Goal: Task Accomplishment & Management: Manage account settings

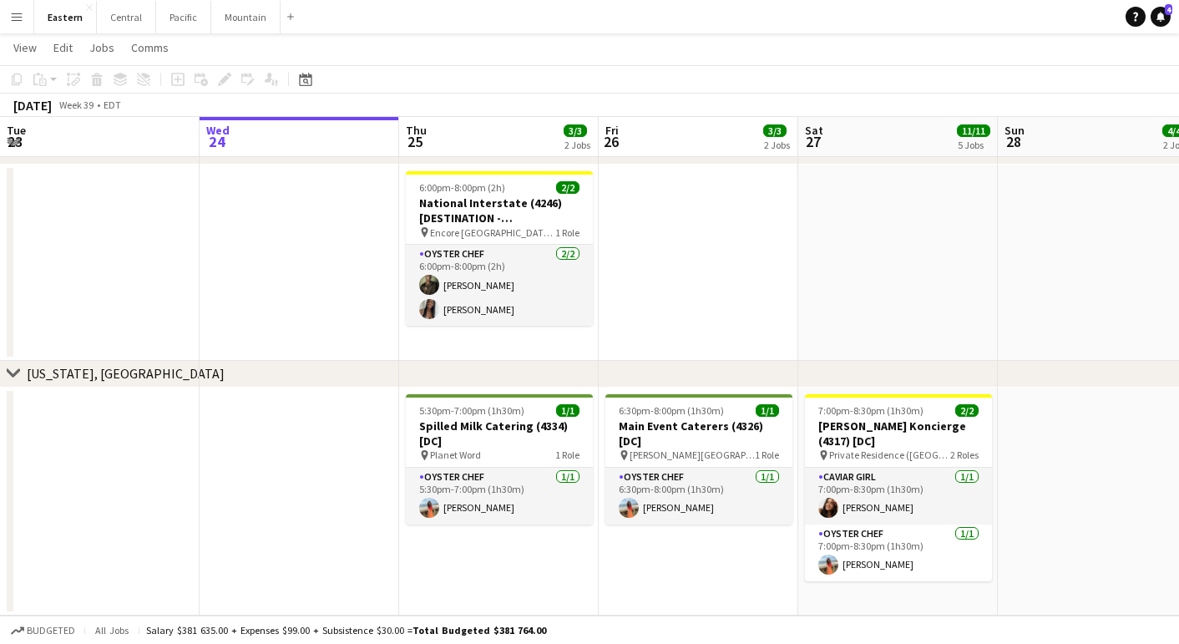
scroll to position [1417, 0]
click at [436, 429] on h3 "Spilled Milk Catering (4334) [DC]" at bounding box center [499, 433] width 187 height 30
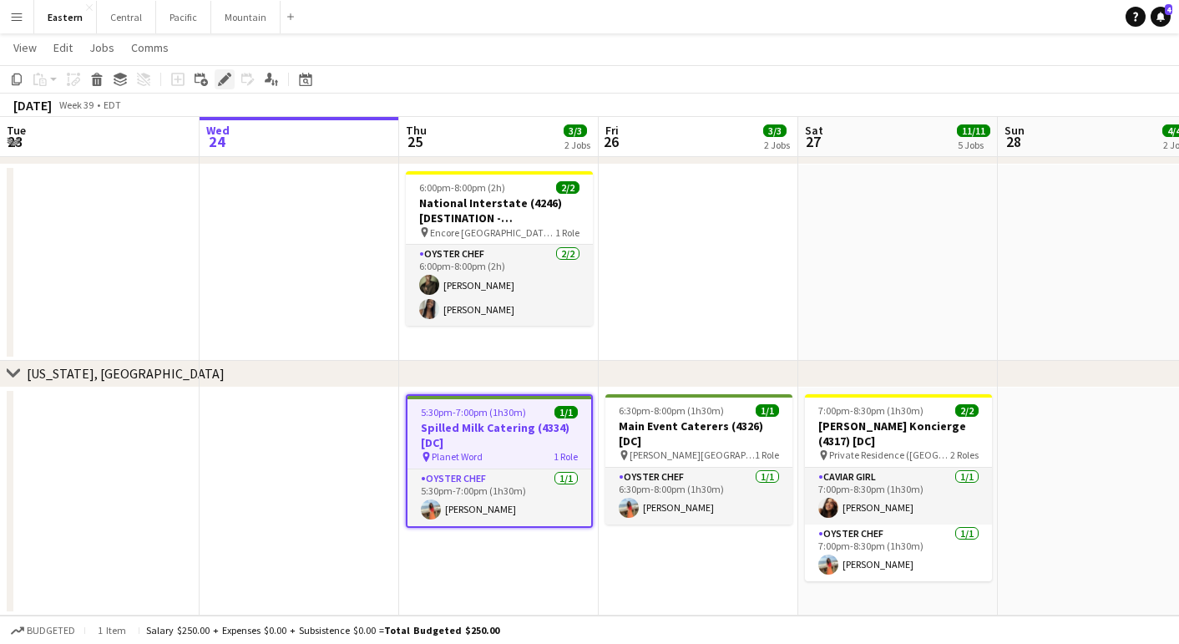
click at [223, 78] on icon "Edit" at bounding box center [224, 79] width 13 height 13
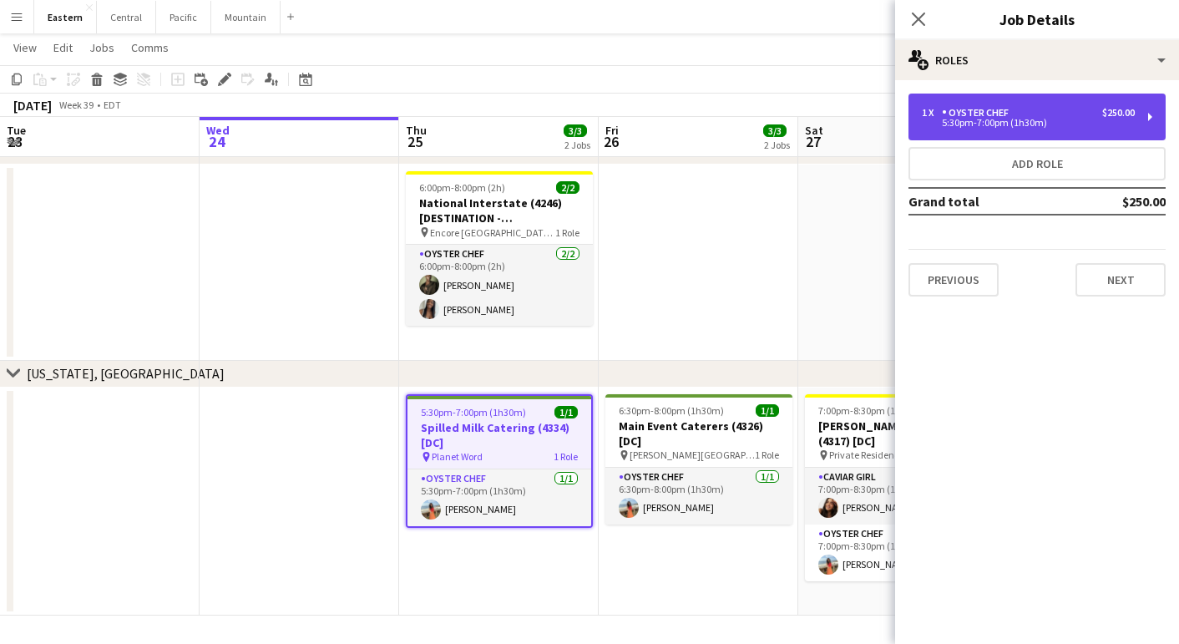
click at [1093, 122] on div "5:30pm-7:00pm (1h30m)" at bounding box center [1028, 123] width 213 height 8
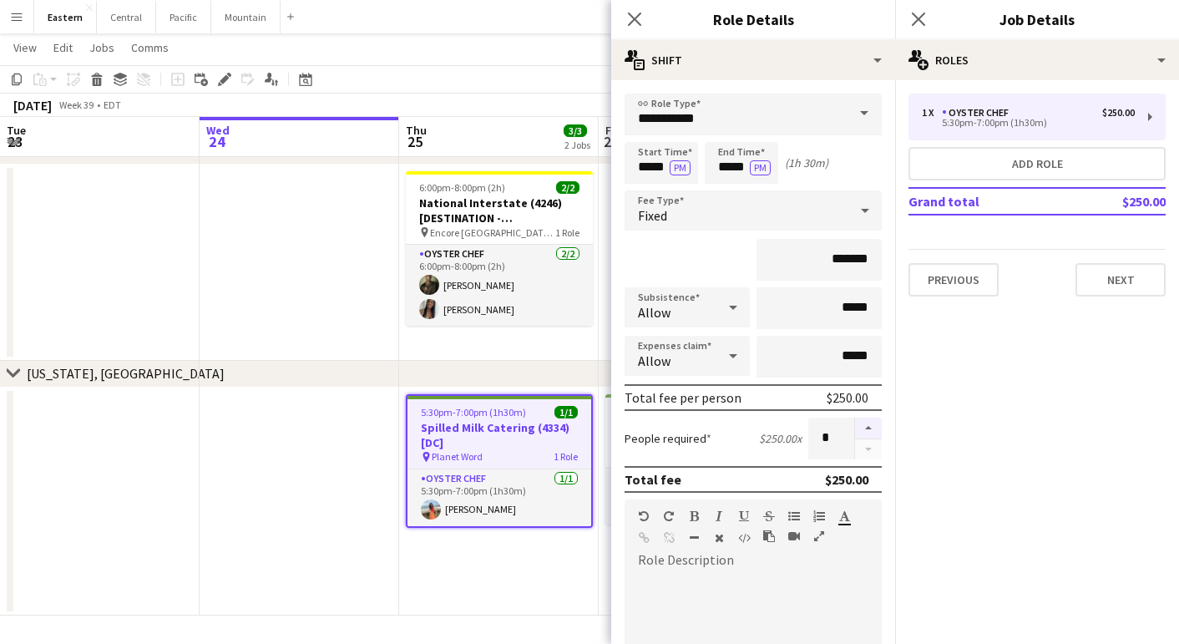
click at [870, 430] on button "button" at bounding box center [868, 429] width 27 height 22
type input "*"
click at [631, 16] on icon at bounding box center [634, 19] width 16 height 16
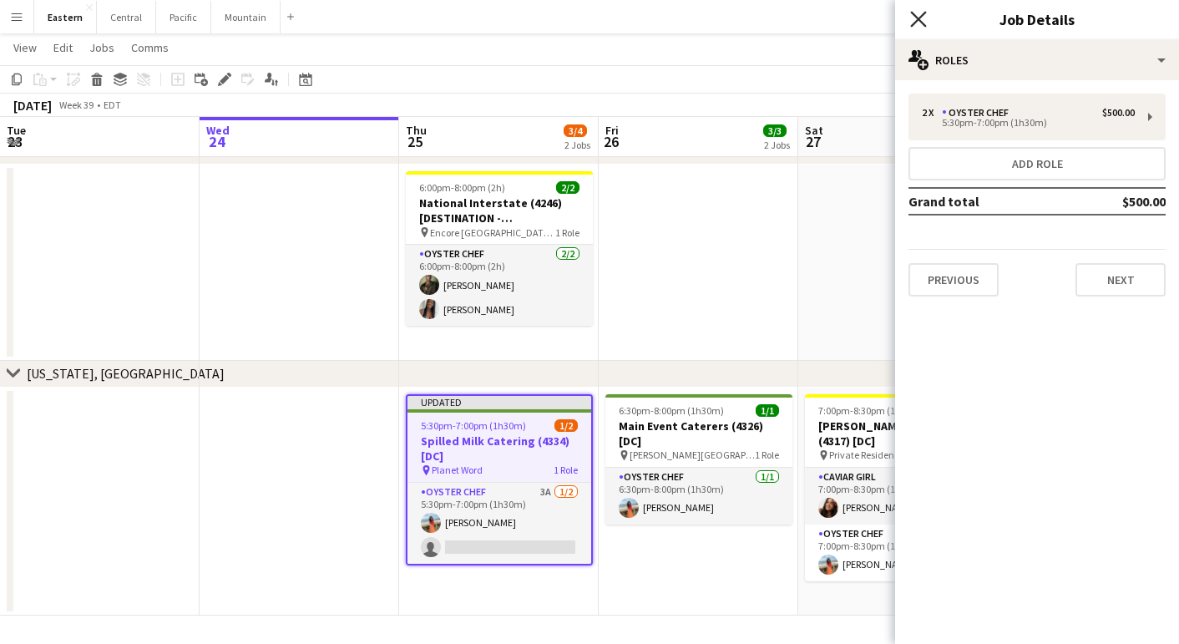
click at [925, 18] on icon "Close pop-in" at bounding box center [918, 19] width 16 height 16
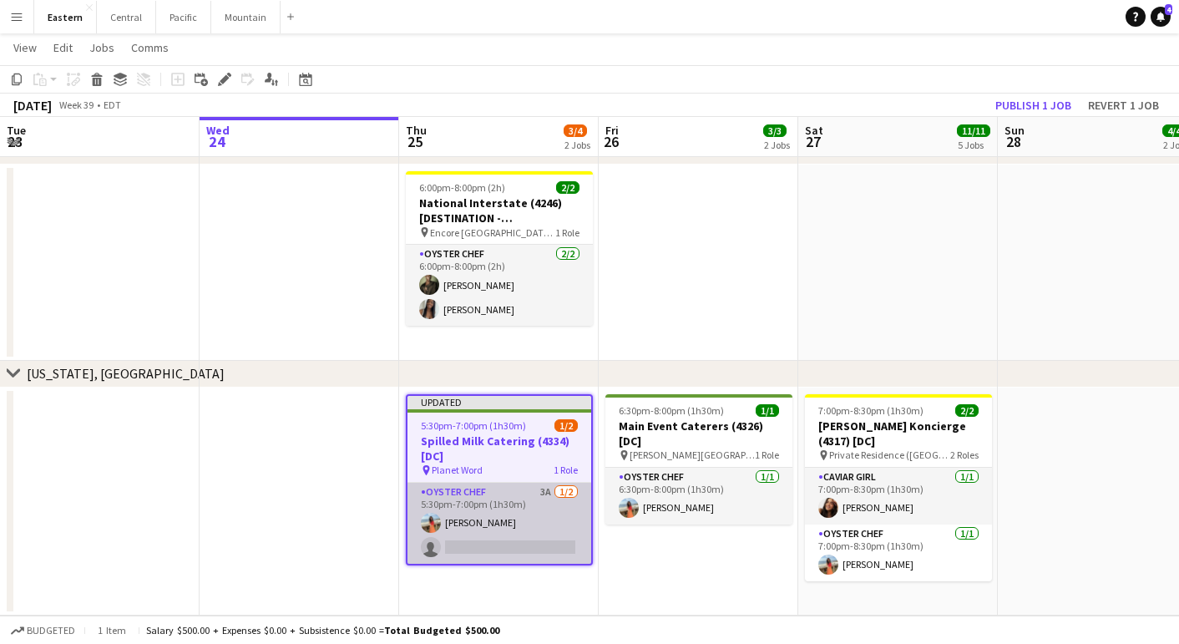
click at [510, 548] on app-card-role "Oyster Chef 3A [DATE] 5:30pm-7:00pm (1h30m) [PERSON_NAME] single-neutral-actions" at bounding box center [500, 523] width 184 height 81
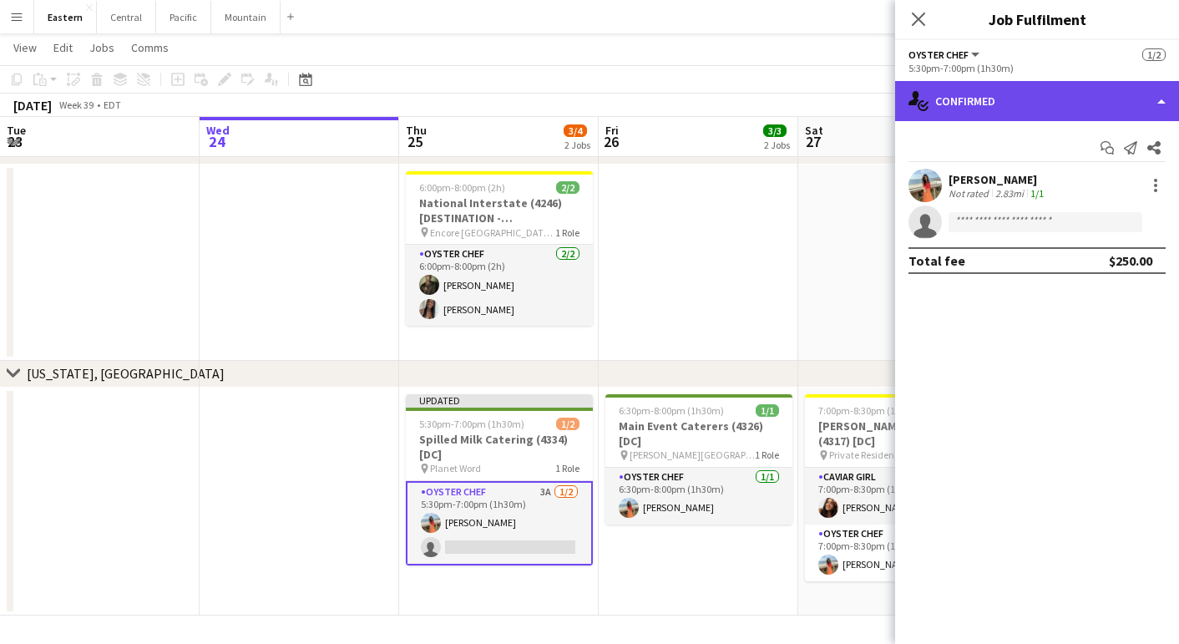
click at [1053, 114] on div "single-neutral-actions-check-2 Confirmed" at bounding box center [1037, 101] width 284 height 40
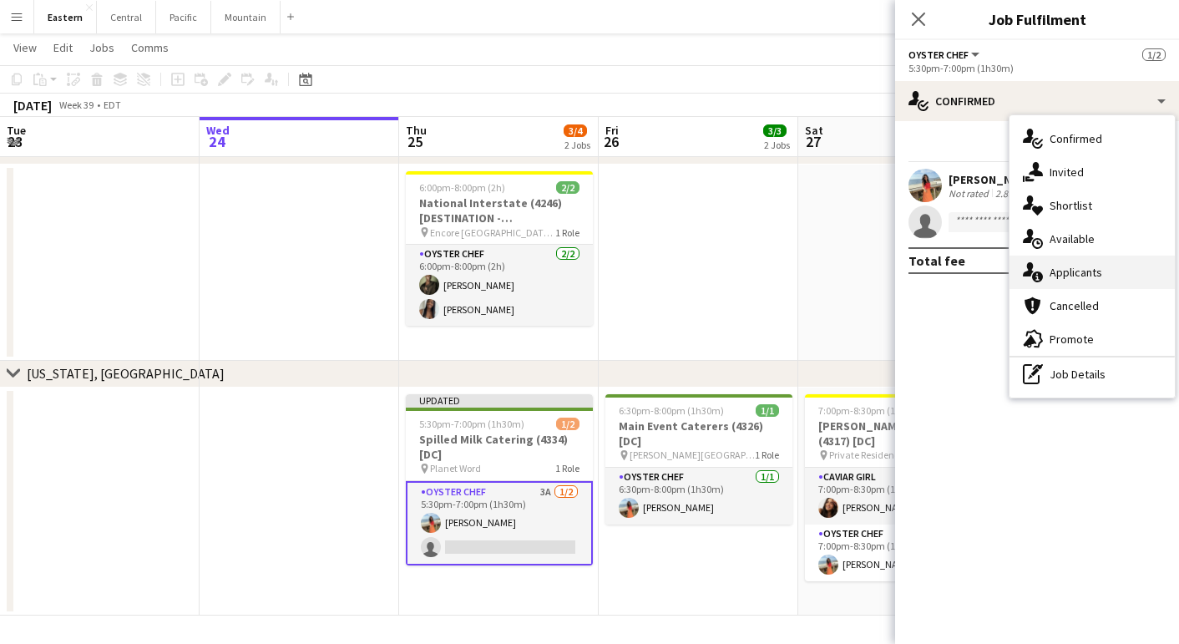
click at [1042, 268] on icon "single-neutral-actions-information" at bounding box center [1033, 272] width 20 height 20
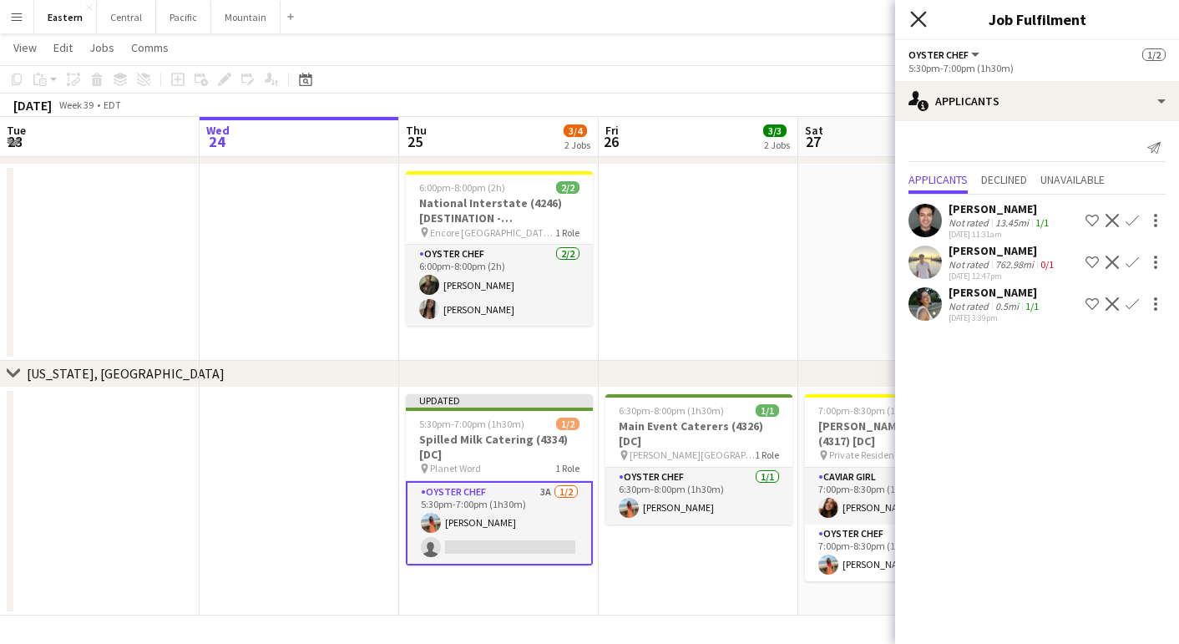
click at [920, 23] on icon "Close pop-in" at bounding box center [918, 19] width 16 height 16
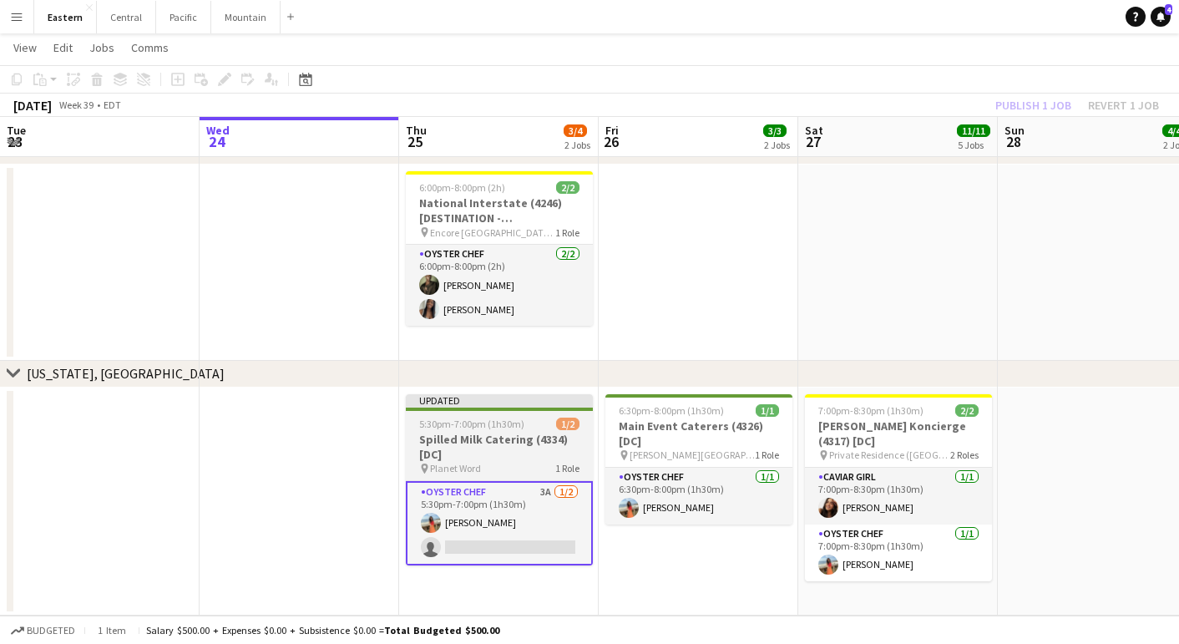
click at [464, 418] on span "5:30pm-7:00pm (1h30m)" at bounding box center [471, 424] width 105 height 13
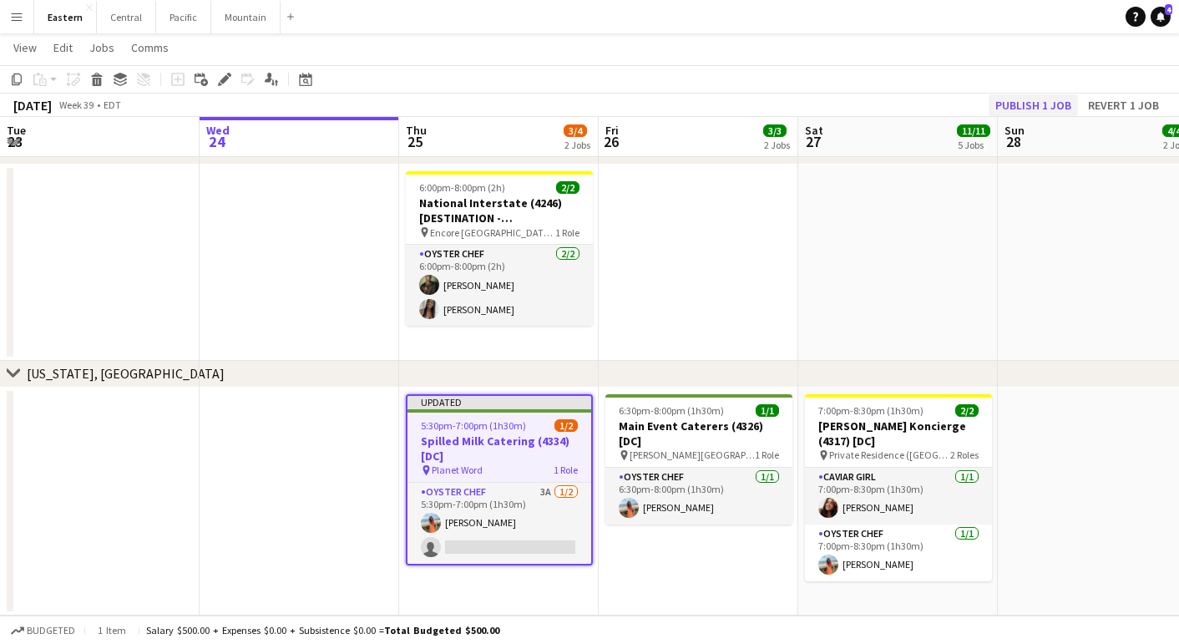
click at [1060, 105] on button "Publish 1 job" at bounding box center [1033, 105] width 89 height 22
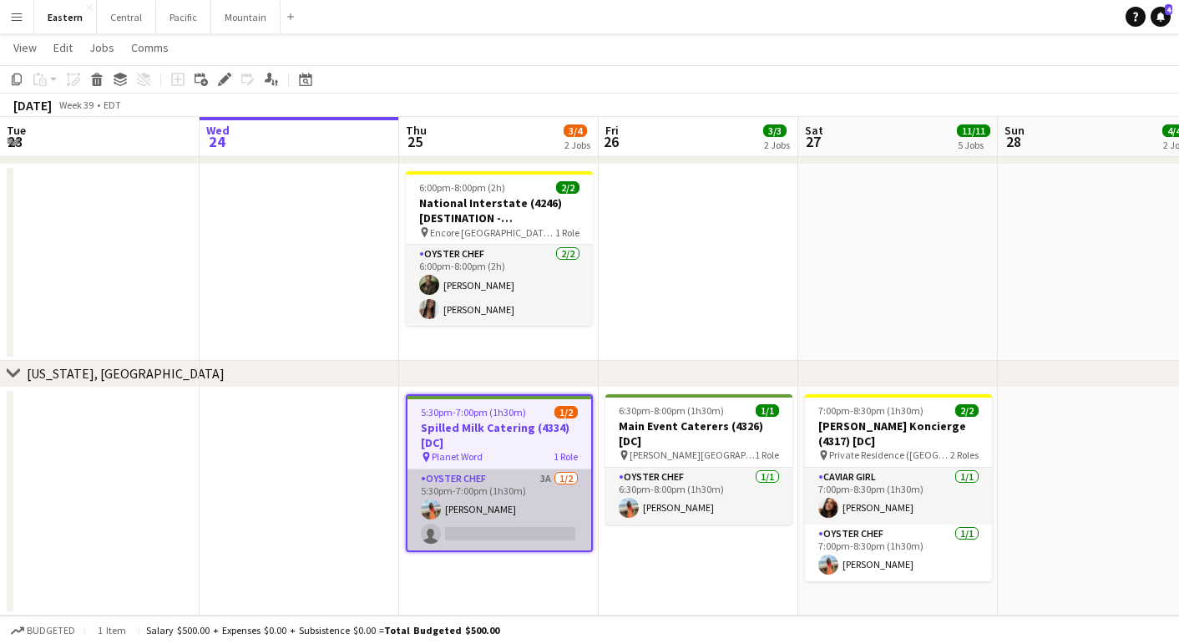
click at [493, 491] on app-card-role "Oyster Chef 3A [DATE] 5:30pm-7:00pm (1h30m) [PERSON_NAME] single-neutral-actions" at bounding box center [500, 509] width 184 height 81
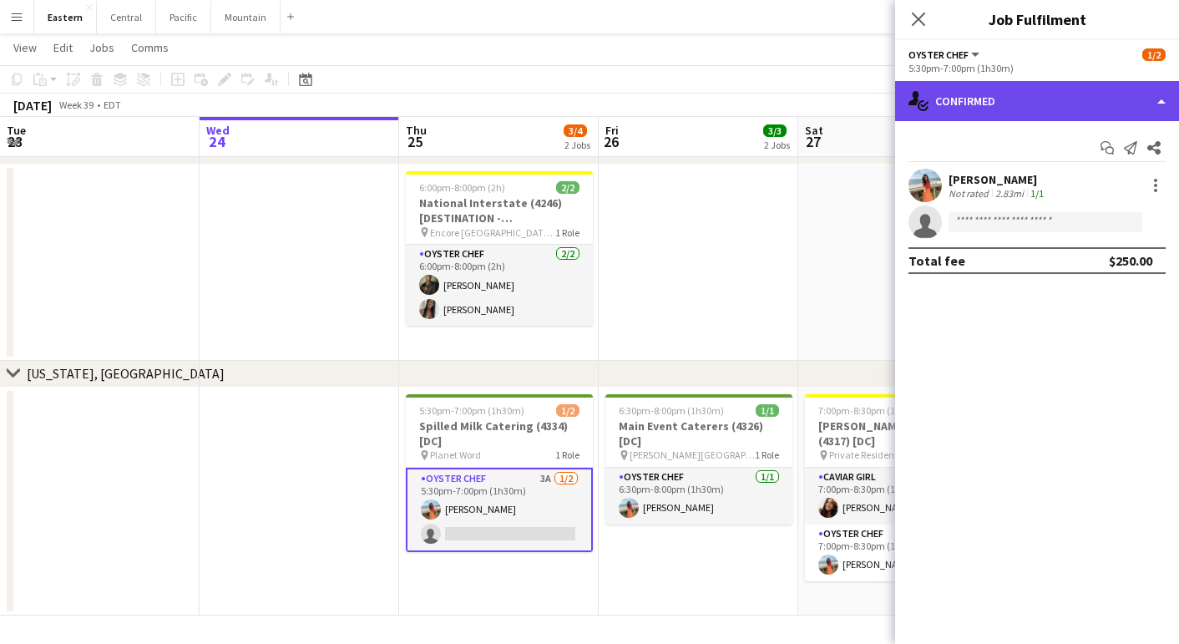
click at [981, 116] on div "single-neutral-actions-check-2 Confirmed" at bounding box center [1037, 101] width 284 height 40
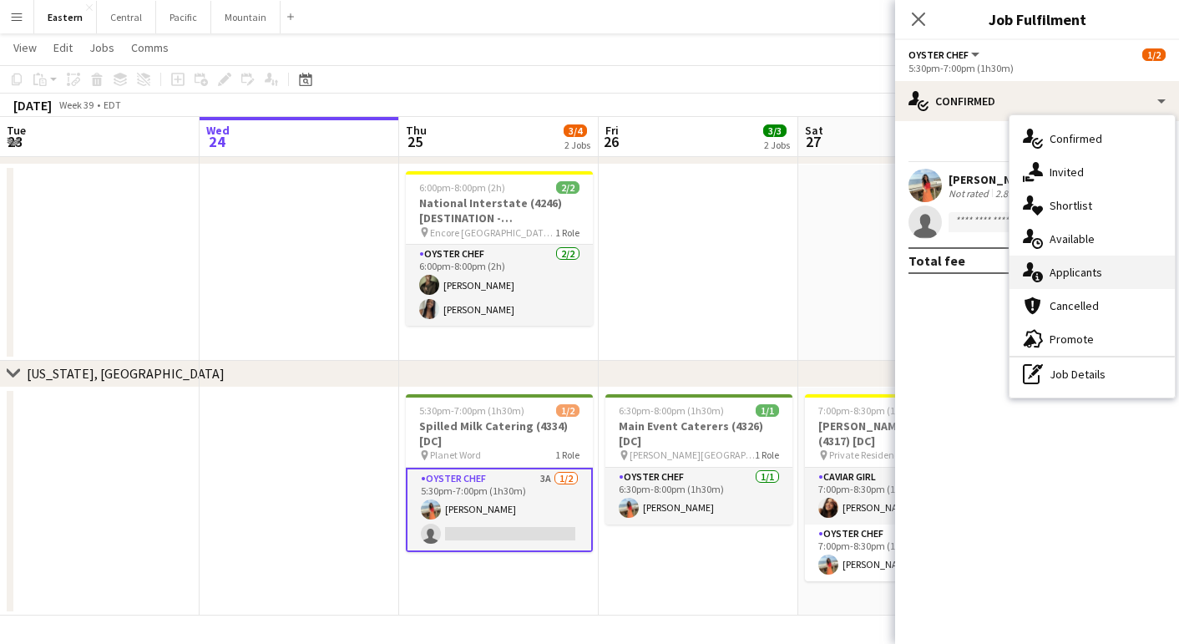
click at [1063, 263] on div "single-neutral-actions-information Applicants" at bounding box center [1092, 272] width 165 height 33
